Goal: Check status: Check status

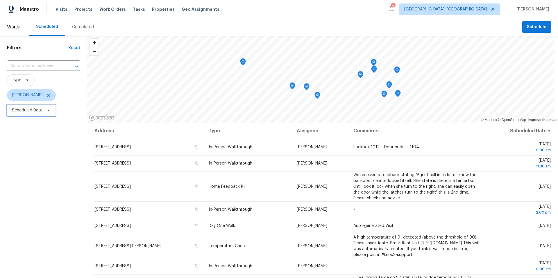
click at [32, 107] on span "Scheduled Date" at bounding box center [27, 110] width 30 height 6
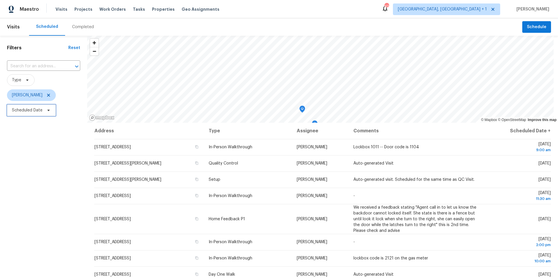
click at [52, 115] on span "Scheduled Date" at bounding box center [31, 111] width 49 height 12
click at [53, 127] on input "text" at bounding box center [38, 130] width 57 height 12
select select "7"
select select "2025"
select select "8"
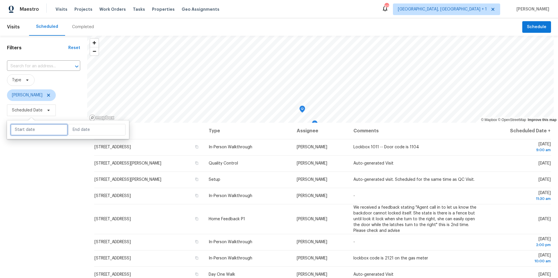
select select "2025"
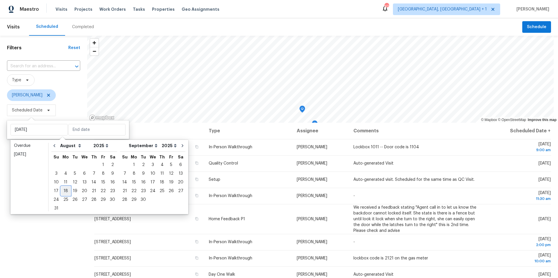
click at [65, 193] on div "18" at bounding box center [65, 191] width 9 height 8
type input "Mon, Aug 18"
click at [65, 192] on div "18" at bounding box center [65, 191] width 9 height 8
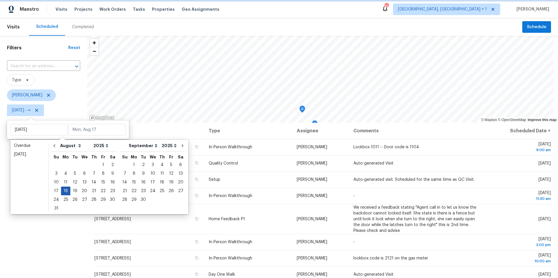
type input "Mon, Aug 18"
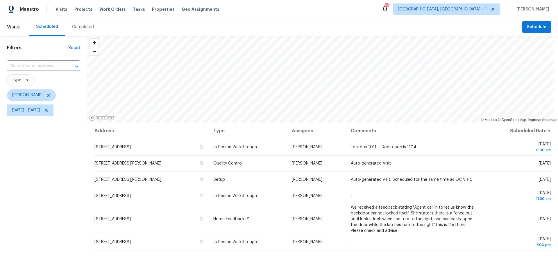
click at [79, 170] on div "Filters Reset ​ Type Nelson Figueroa Mon, Aug 18 - Mon, Aug 18" at bounding box center [43, 191] width 87 height 310
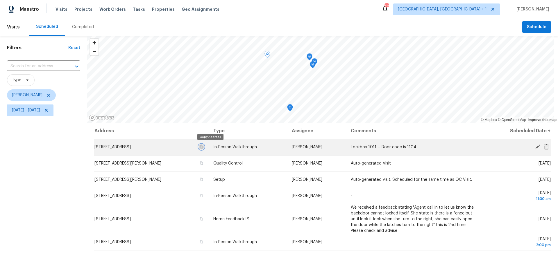
click at [203, 146] on icon "button" at bounding box center [201, 146] width 3 height 3
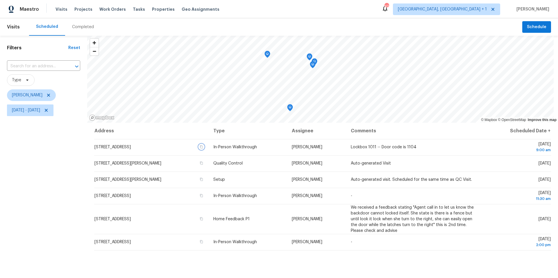
click at [290, 109] on icon "Map marker" at bounding box center [289, 108] width 5 height 7
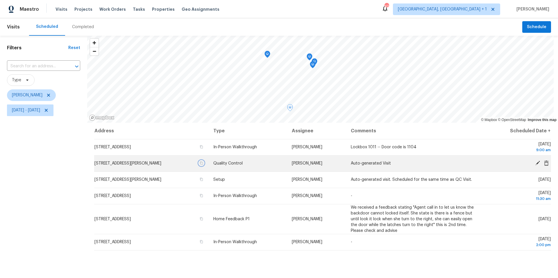
click at [203, 163] on icon "button" at bounding box center [201, 162] width 3 height 3
click at [313, 66] on icon "Map marker" at bounding box center [312, 65] width 5 height 7
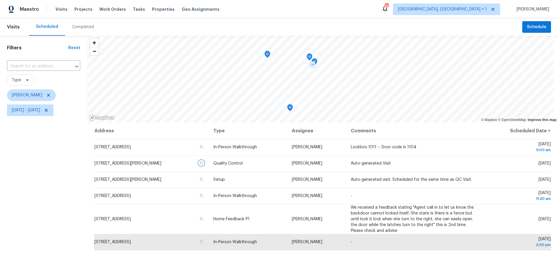
click at [316, 61] on icon "Map marker" at bounding box center [314, 62] width 5 height 7
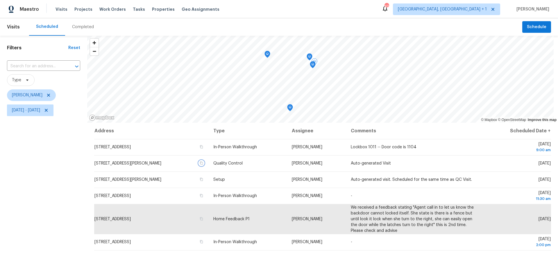
click at [311, 57] on icon "Map marker" at bounding box center [309, 57] width 5 height 7
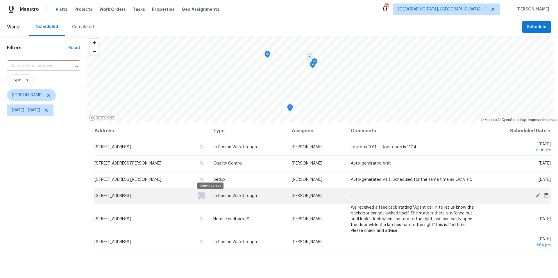
click at [203, 196] on icon "button" at bounding box center [201, 195] width 3 height 3
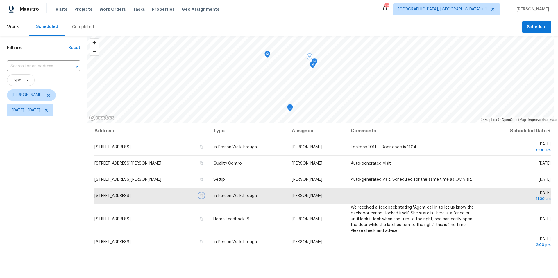
click at [315, 61] on icon "Map marker" at bounding box center [313, 64] width 6 height 7
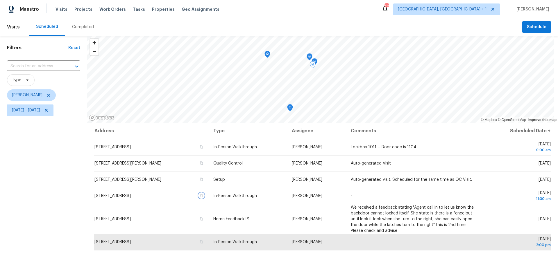
click at [315, 61] on icon "Map marker" at bounding box center [313, 64] width 6 height 7
click at [315, 60] on icon "Map marker" at bounding box center [314, 62] width 5 height 7
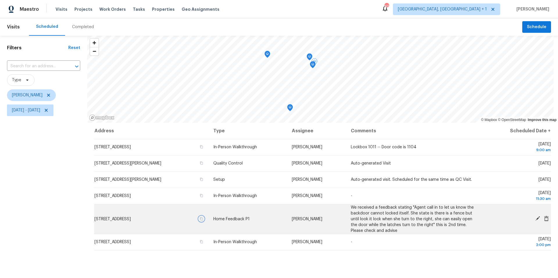
click at [204, 219] on button "button" at bounding box center [201, 218] width 5 height 5
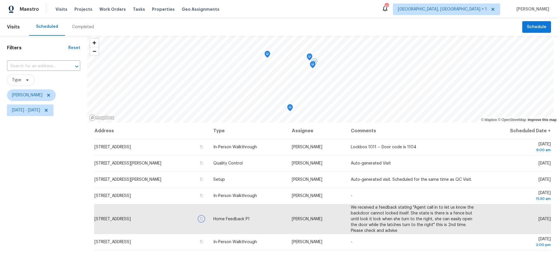
click at [312, 65] on icon "Map marker" at bounding box center [312, 65] width 5 height 7
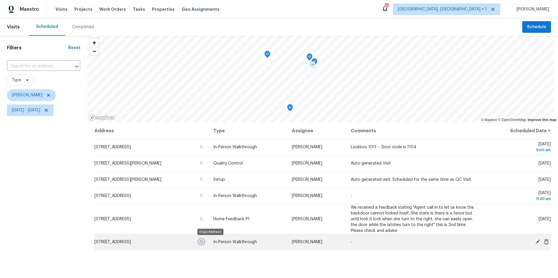
click at [203, 241] on icon "button" at bounding box center [201, 241] width 3 height 3
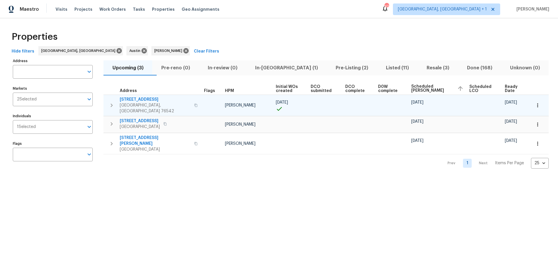
click at [152, 99] on span "5705 Southern Belle Dr" at bounding box center [155, 100] width 71 height 6
click at [149, 101] on span "5705 Southern Belle Dr" at bounding box center [155, 100] width 71 height 6
click at [536, 99] on button "button" at bounding box center [537, 105] width 13 height 13
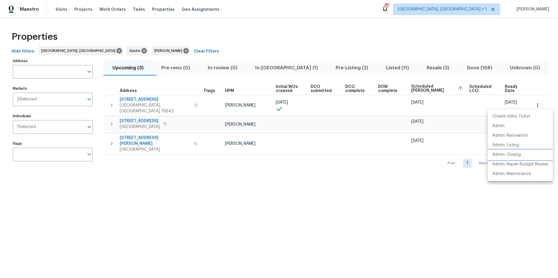
click at [520, 154] on p "Admin: Closing" at bounding box center [506, 155] width 28 height 6
click at [347, 124] on div at bounding box center [279, 139] width 558 height 278
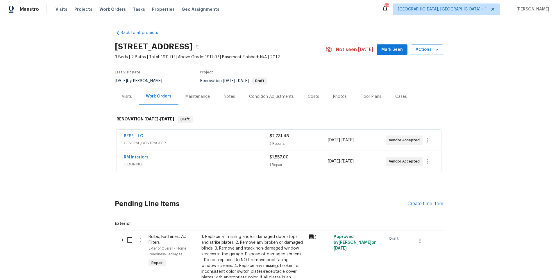
click at [232, 142] on span "GENERAL_CONTRACTOR" at bounding box center [196, 143] width 145 height 6
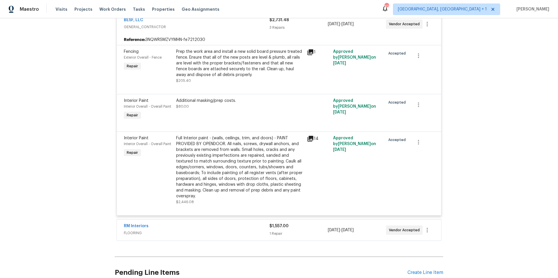
scroll to position [127, 0]
